Goal: Book appointment/travel/reservation

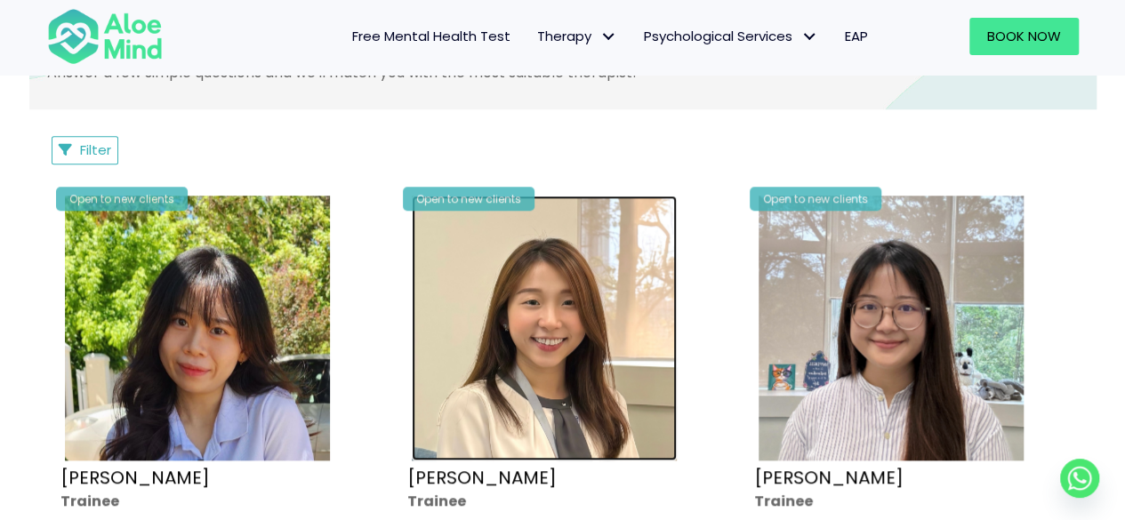
click at [542, 356] on img at bounding box center [544, 328] width 265 height 265
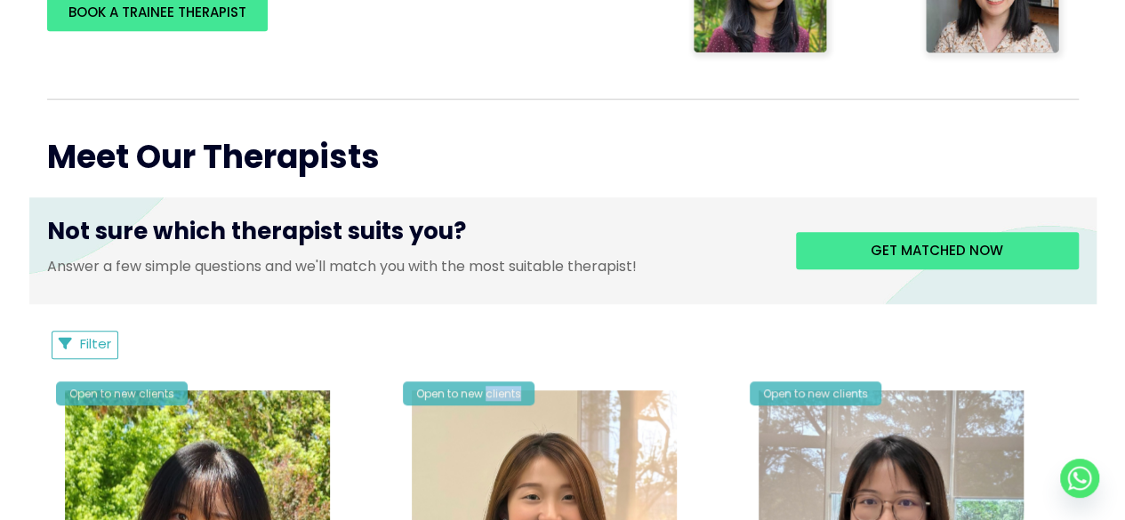
click at [513, 396] on div "Open to new clients" at bounding box center [469, 394] width 132 height 24
click at [514, 479] on img at bounding box center [544, 523] width 265 height 265
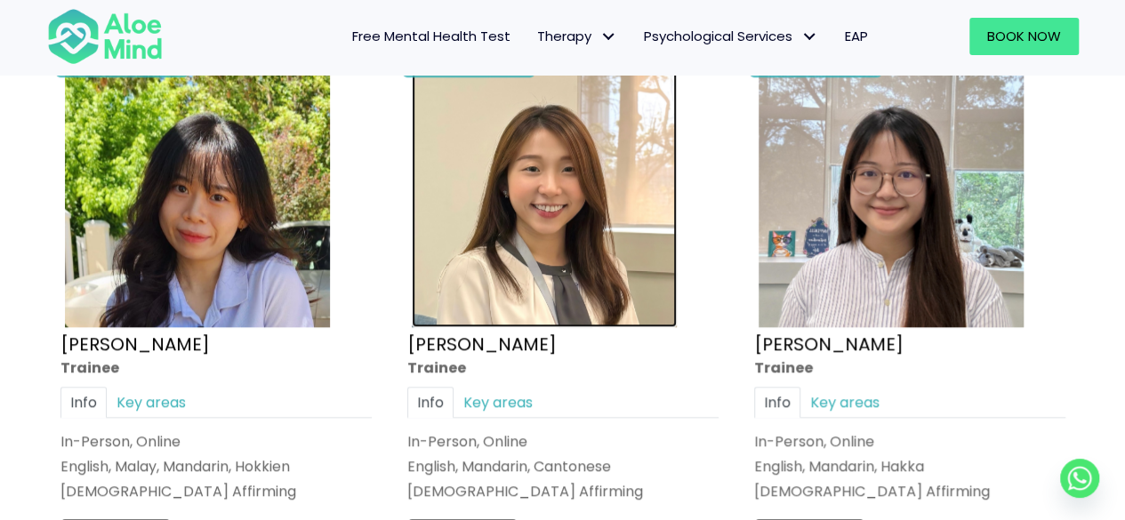
scroll to position [979, 0]
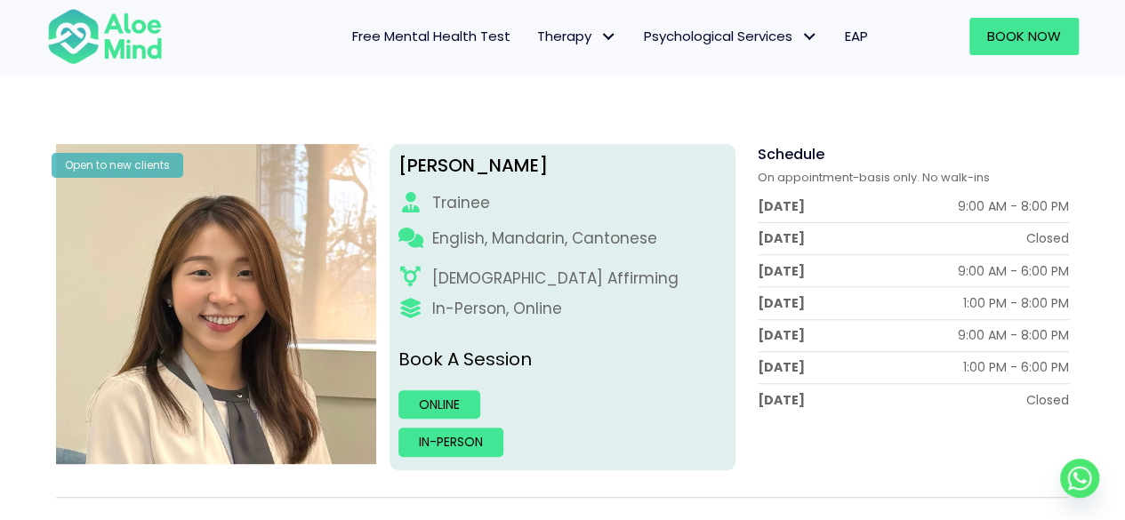
scroll to position [89, 0]
